Goal: Task Accomplishment & Management: Use online tool/utility

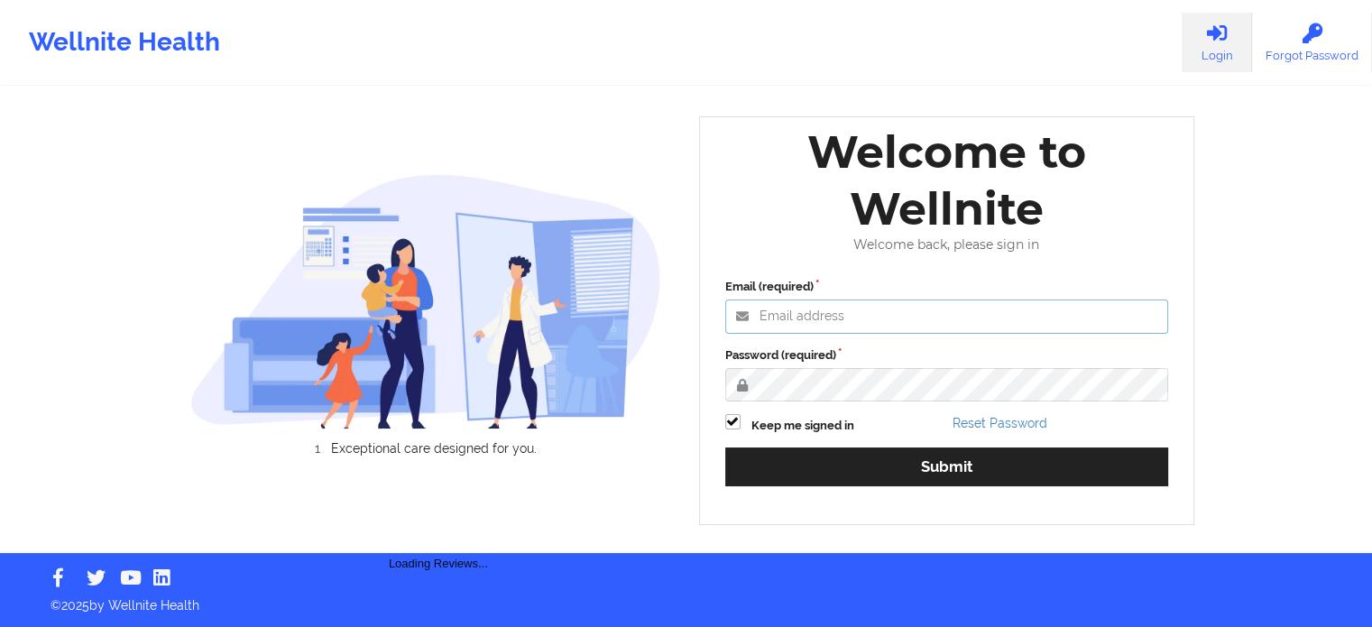
type input "[PERSON_NAME][EMAIL_ADDRESS][PERSON_NAME][DOMAIN_NAME]"
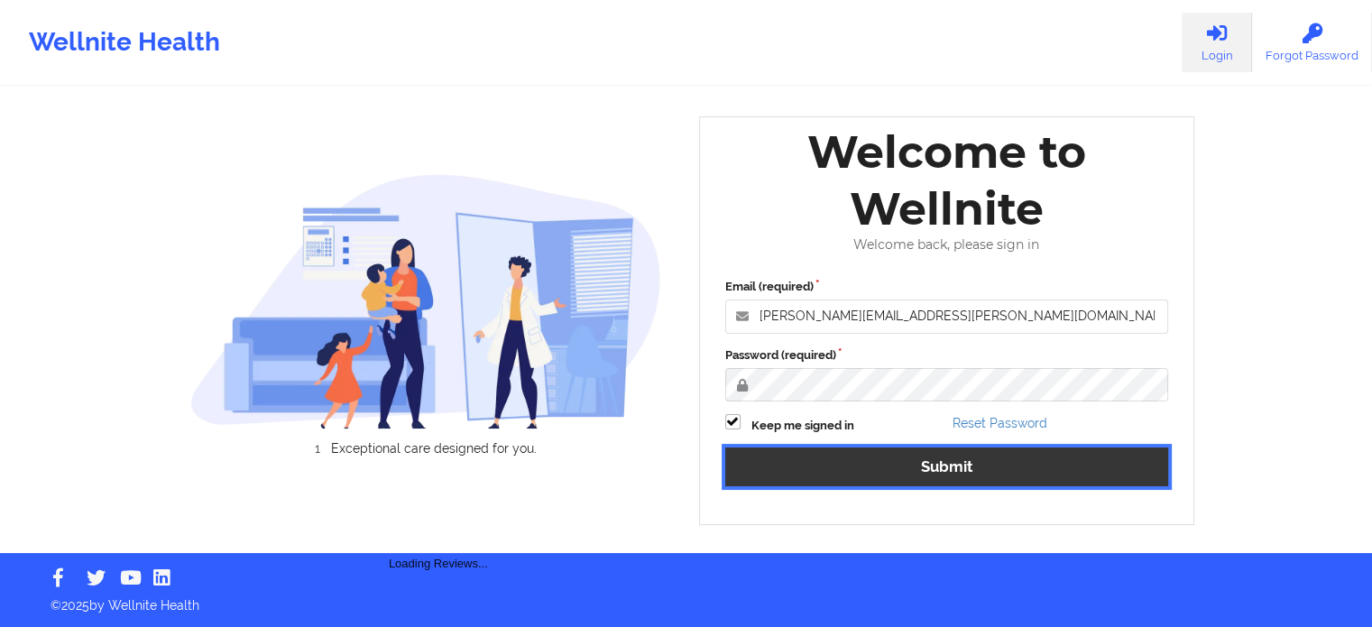
click at [988, 469] on button "Submit" at bounding box center [947, 466] width 444 height 39
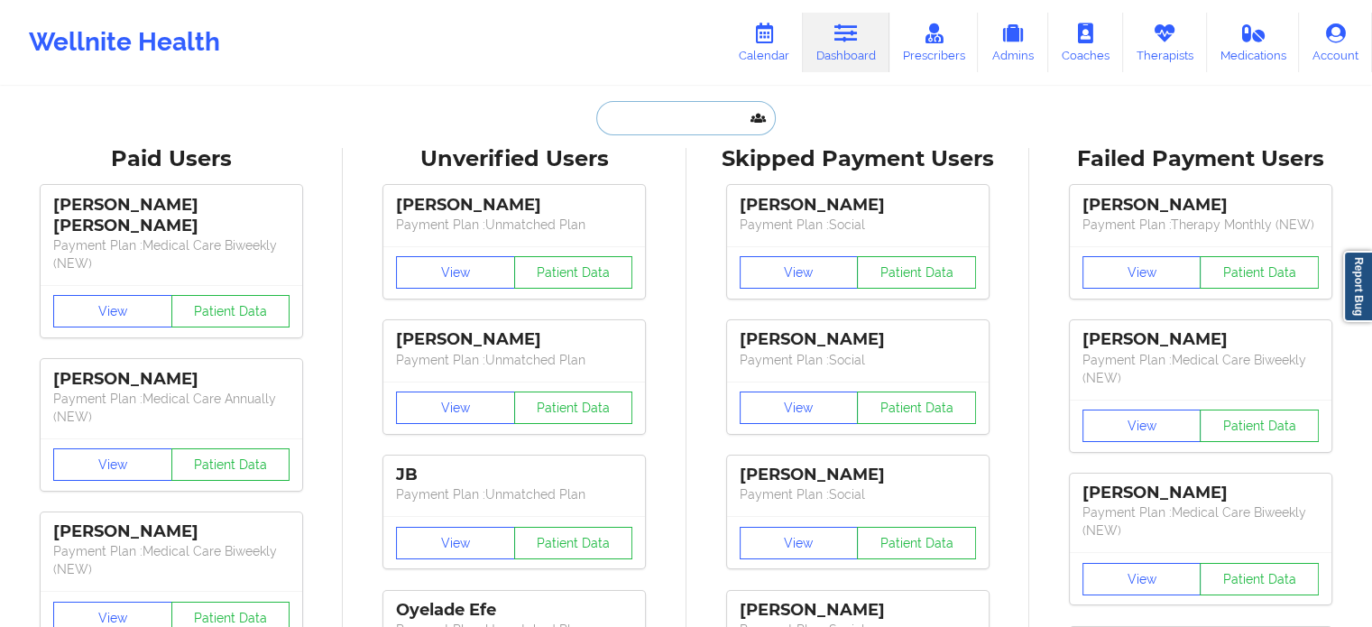
click at [655, 119] on input "text" at bounding box center [685, 118] width 179 height 34
paste input "[EMAIL_ADDRESS][DOMAIN_NAME]"
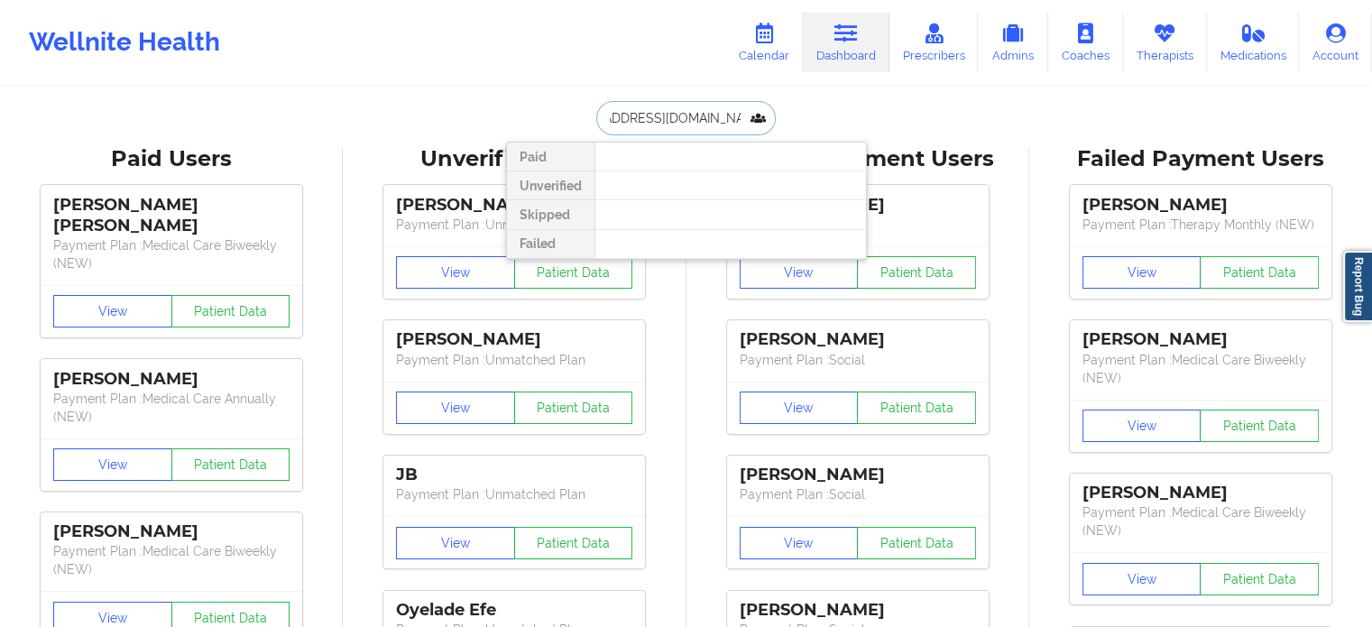
click at [727, 124] on input "[EMAIL_ADDRESS][DOMAIN_NAME]" at bounding box center [685, 118] width 179 height 34
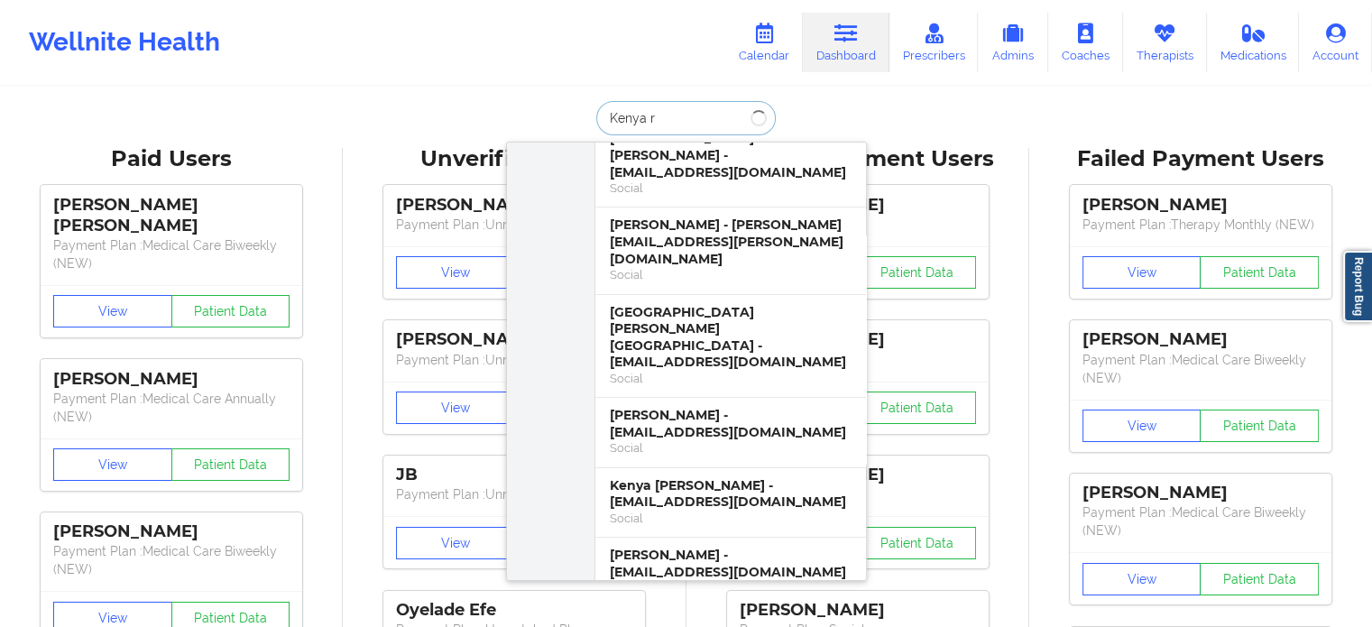
scroll to position [0, 0]
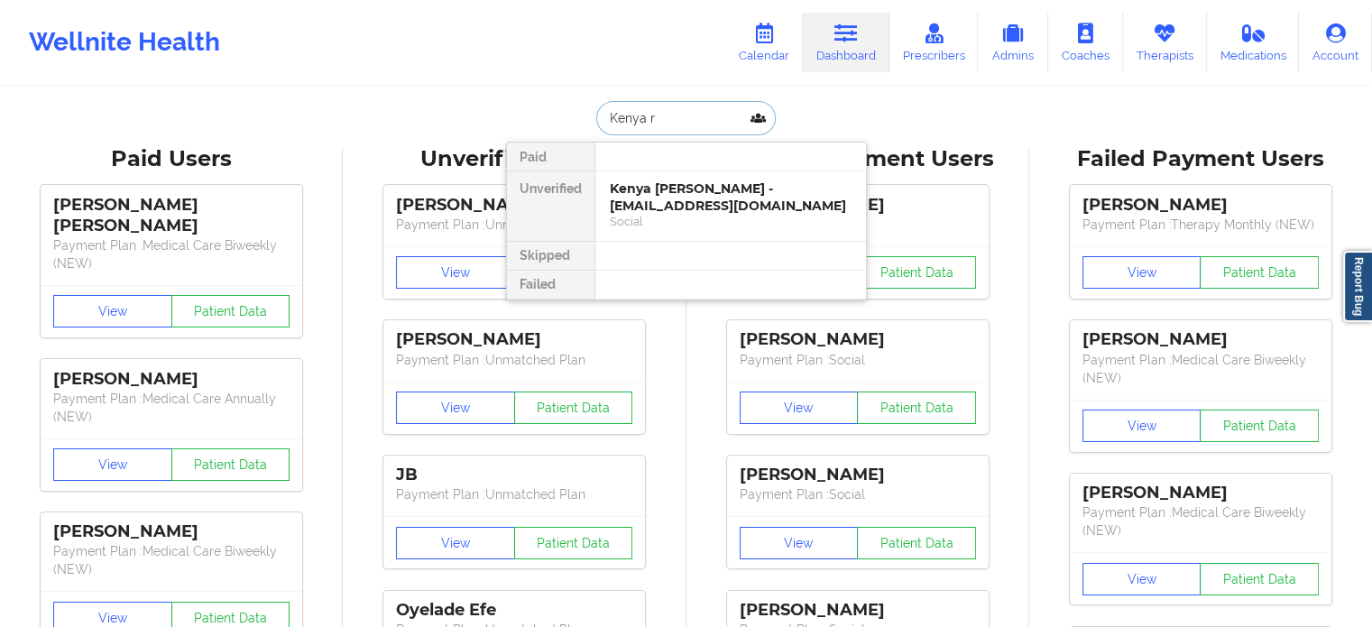
type input "Kenya r"
click at [685, 191] on div "Kenya [PERSON_NAME] - [EMAIL_ADDRESS][DOMAIN_NAME]" at bounding box center [731, 196] width 242 height 33
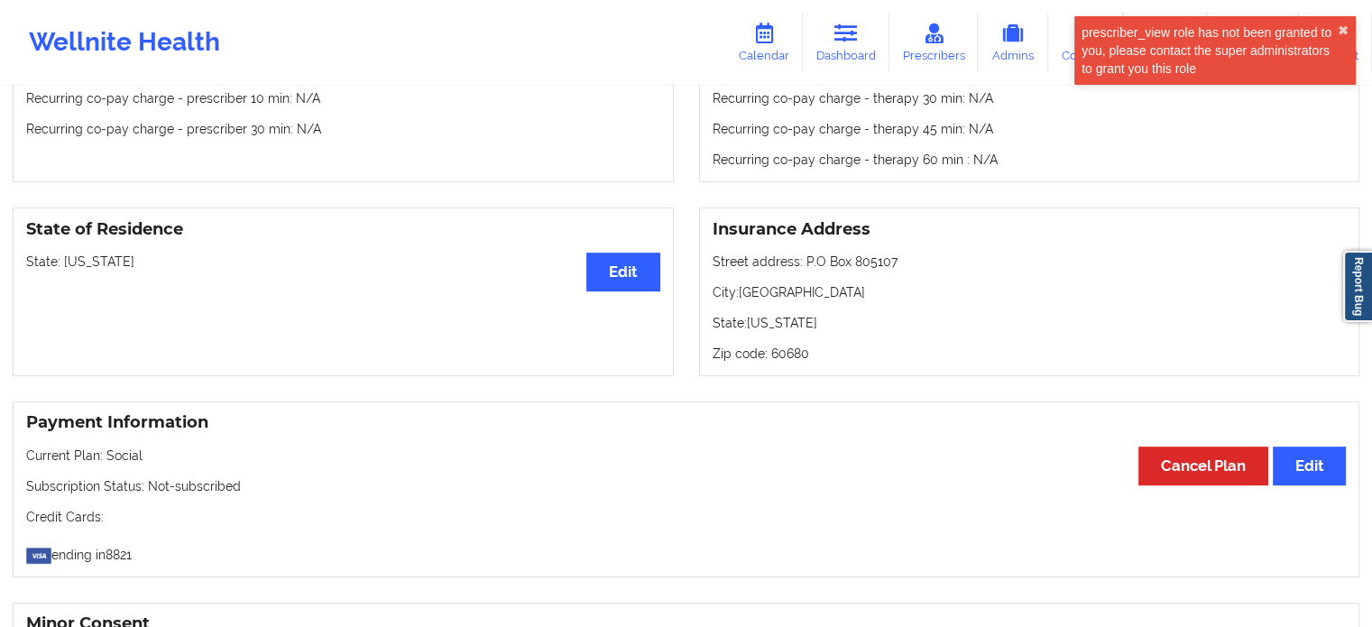
scroll to position [661, 0]
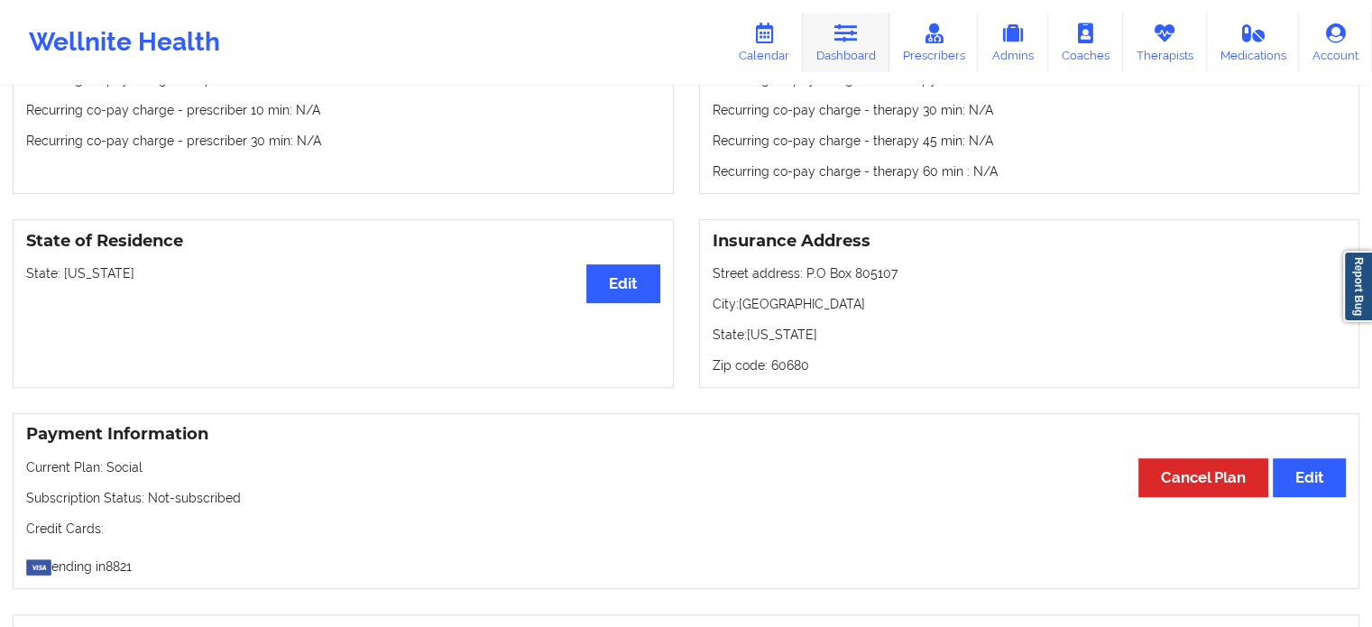
click at [868, 28] on link "Dashboard" at bounding box center [846, 43] width 87 height 60
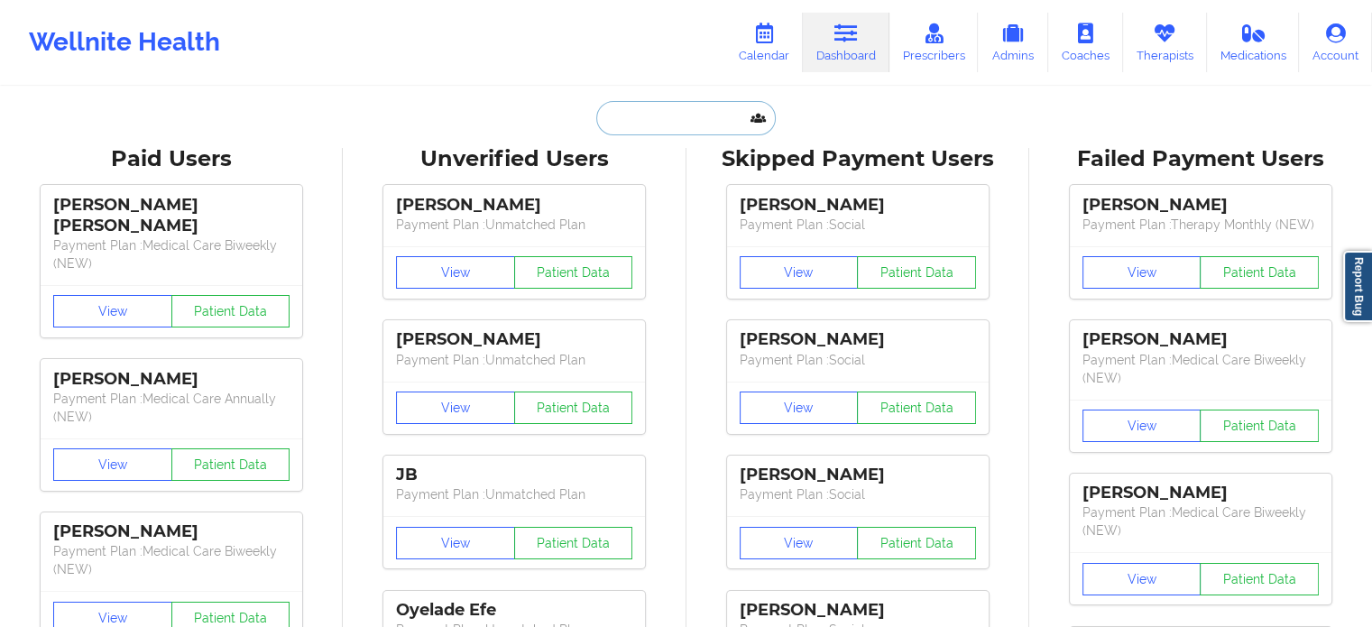
click at [656, 125] on input "text" at bounding box center [685, 118] width 179 height 34
paste input "[EMAIL_ADDRESS][DOMAIN_NAME]"
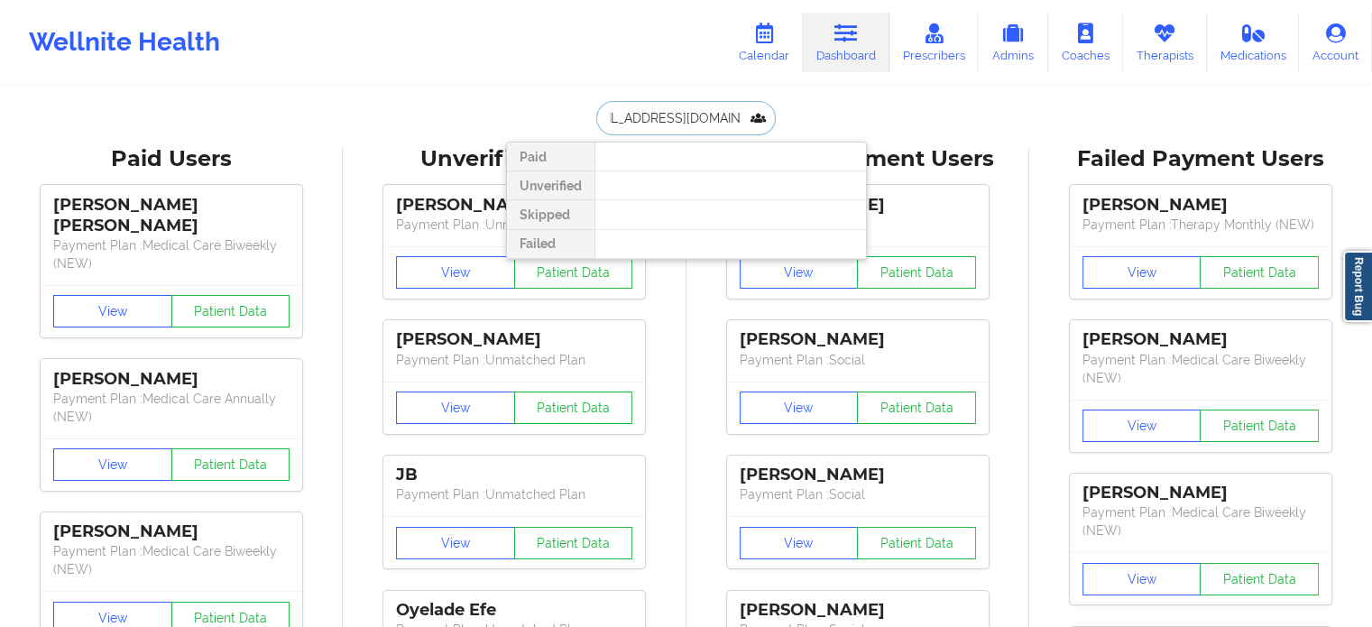
click at [712, 122] on input "[EMAIL_ADDRESS][DOMAIN_NAME]" at bounding box center [685, 118] width 179 height 34
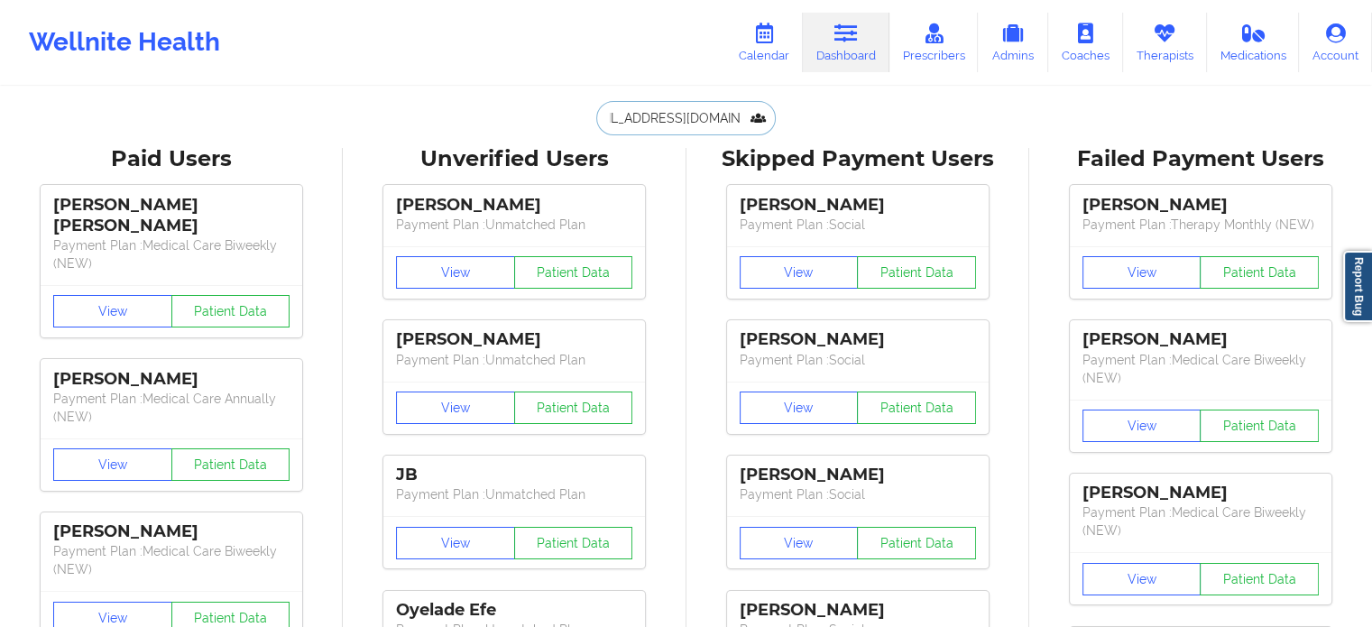
scroll to position [0, 0]
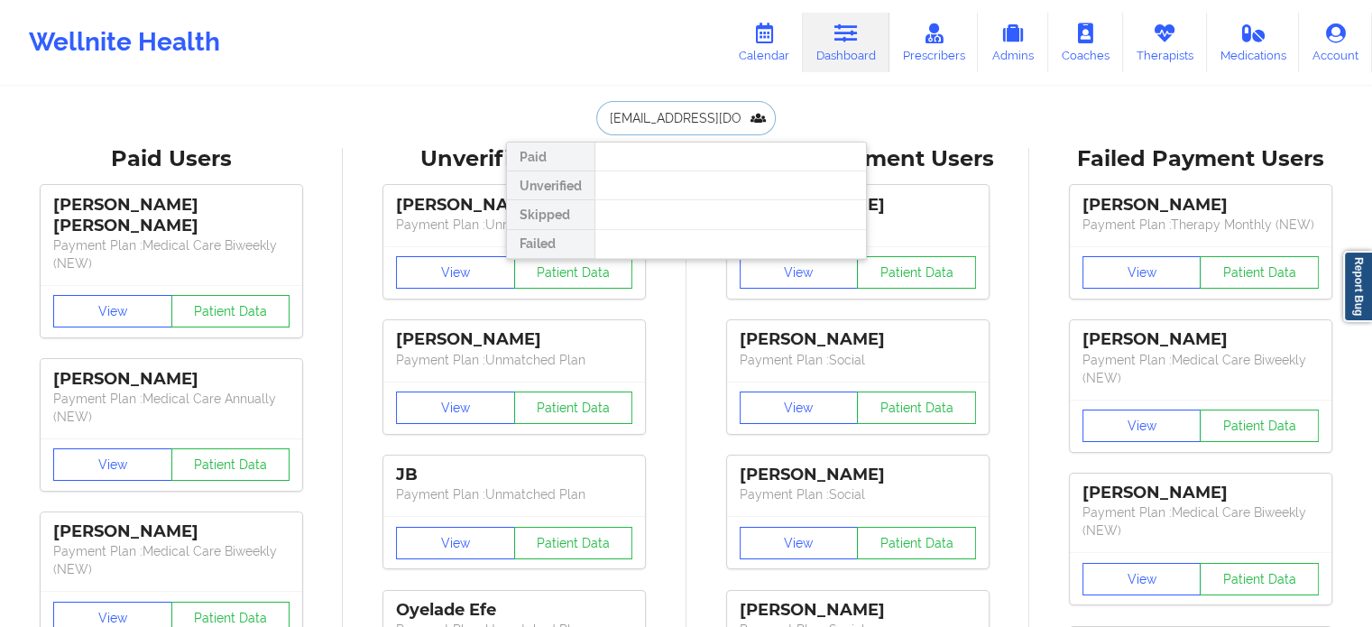
click at [721, 113] on input "[EMAIL_ADDRESS][DOMAIN_NAME]" at bounding box center [685, 118] width 179 height 34
click at [721, 108] on input "[EMAIL_ADDRESS][DOMAIN_NAME]" at bounding box center [685, 118] width 179 height 34
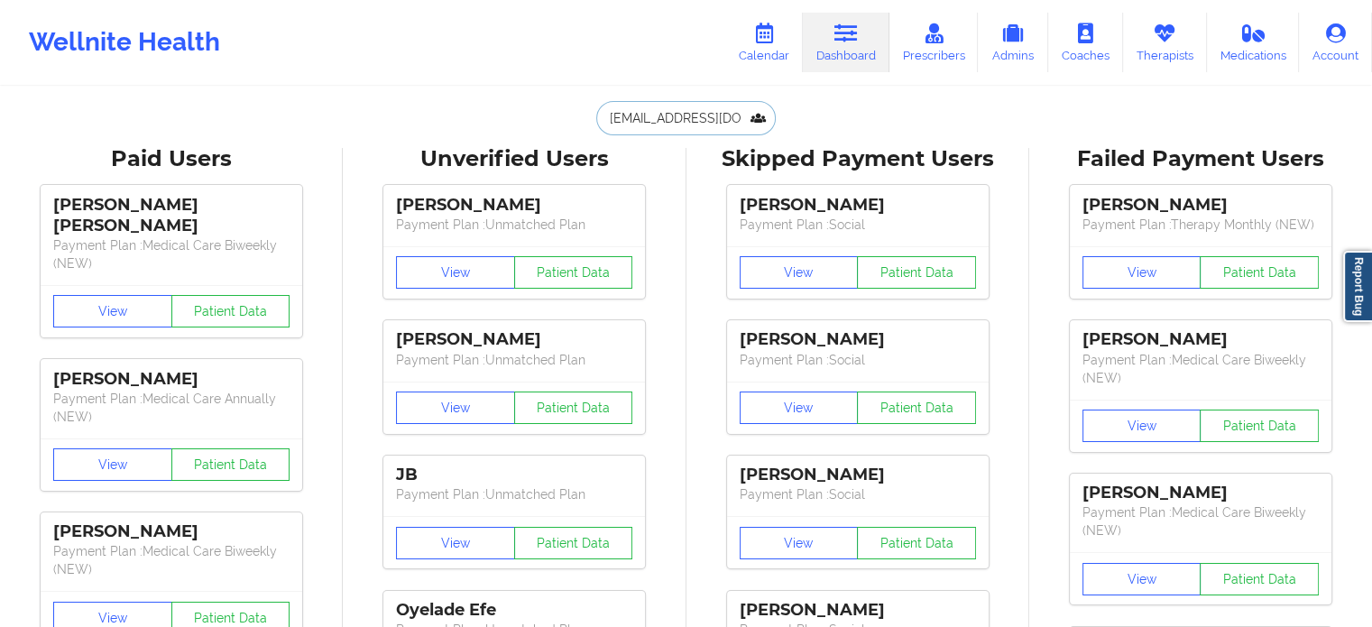
click at [716, 117] on input "[EMAIL_ADDRESS][DOMAIN_NAME]" at bounding box center [685, 118] width 179 height 34
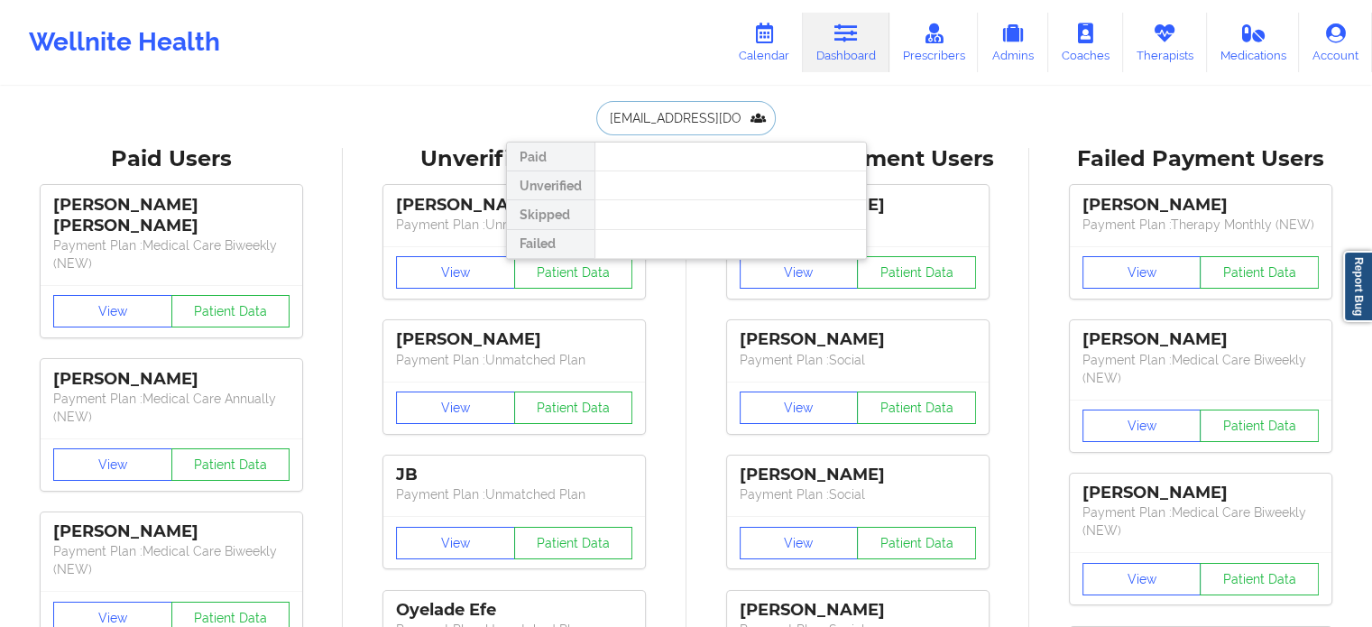
click at [716, 117] on input "[EMAIL_ADDRESS][DOMAIN_NAME]" at bounding box center [685, 118] width 179 height 34
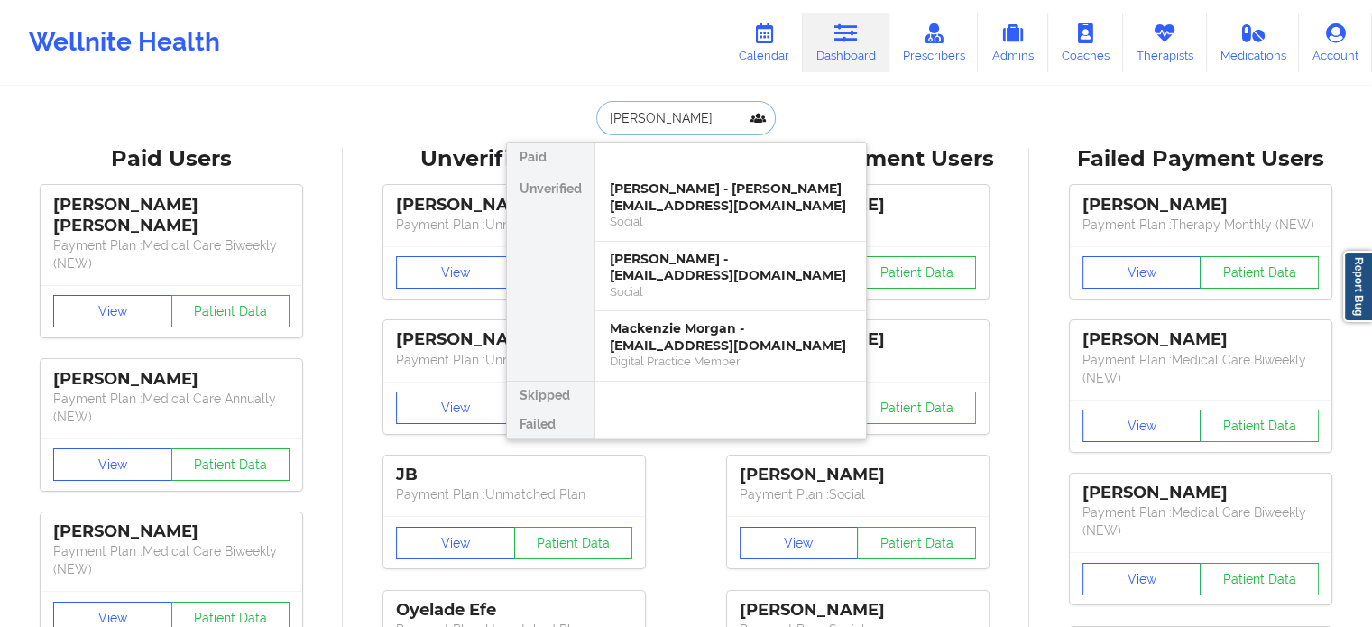
drag, startPoint x: 685, startPoint y: 115, endPoint x: 377, endPoint y: 89, distance: 309.5
paste input "[PERSON_NAME]"
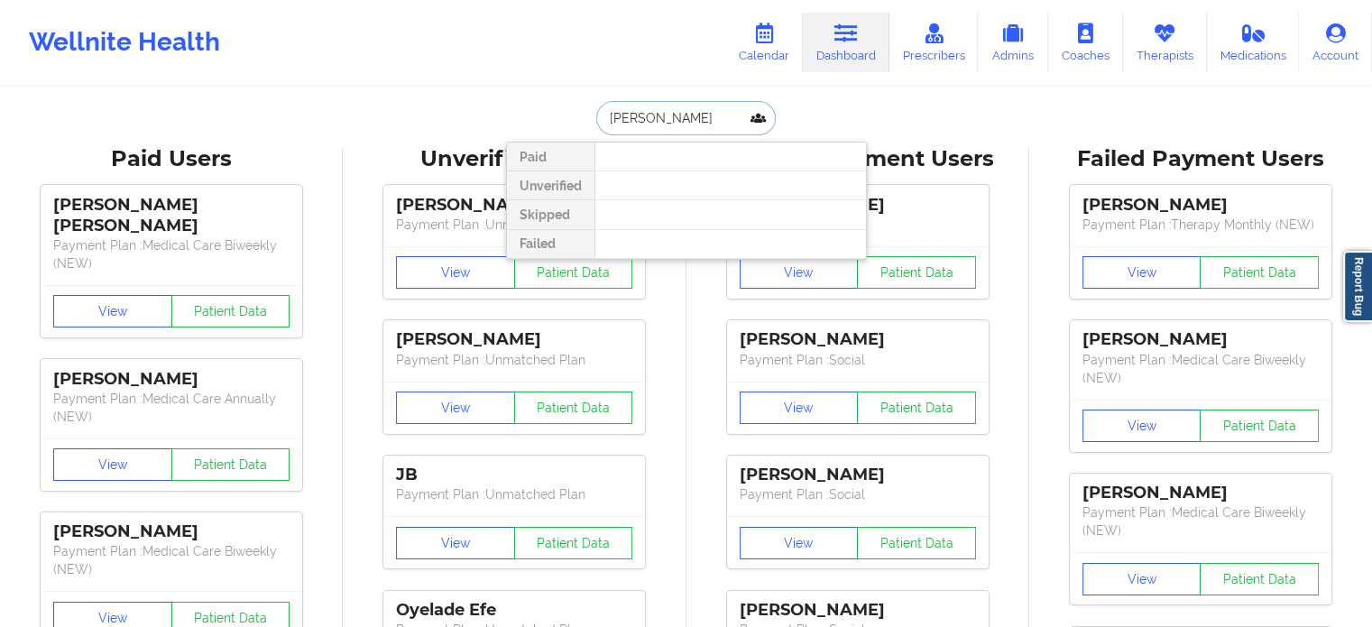
click at [661, 116] on input "[PERSON_NAME]" at bounding box center [685, 118] width 179 height 34
type input "[PERSON_NAME]"
